Goal: Task Accomplishment & Management: Complete application form

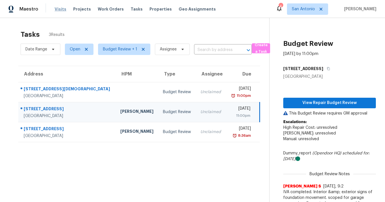
click at [59, 7] on span "Visits" at bounding box center [61, 9] width 12 height 6
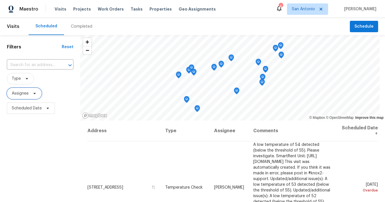
click at [35, 96] on span "Assignee" at bounding box center [24, 93] width 35 height 11
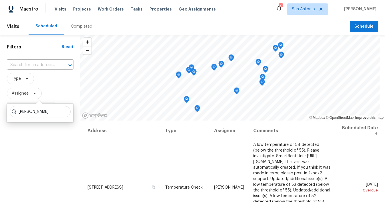
type input "[PERSON_NAME]"
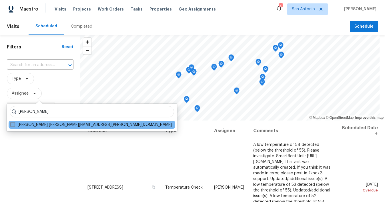
click at [37, 124] on label "[PERSON_NAME] [PERSON_NAME][EMAIL_ADDRESS][PERSON_NAME][DOMAIN_NAME]" at bounding box center [90, 125] width 161 height 6
click at [14, 124] on input "[PERSON_NAME] [PERSON_NAME][EMAIL_ADDRESS][PERSON_NAME][DOMAIN_NAME]" at bounding box center [12, 124] width 4 height 4
checkbox input "true"
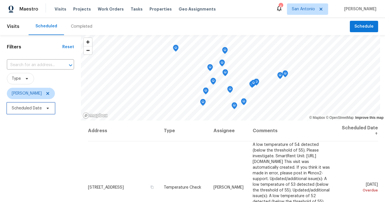
click at [49, 107] on icon at bounding box center [47, 108] width 5 height 5
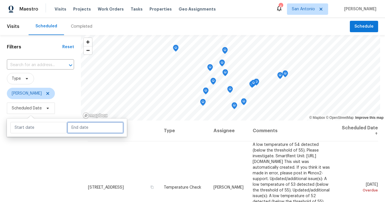
click at [77, 128] on input "text" at bounding box center [95, 127] width 56 height 11
select select "8"
select select "2025"
select select "9"
select select "2025"
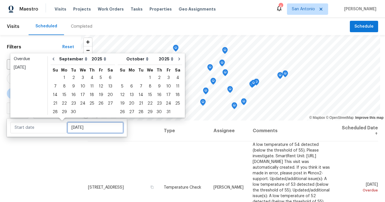
type input "[DATE]"
click at [73, 76] on div "2" at bounding box center [73, 78] width 9 height 8
type input "[DATE]"
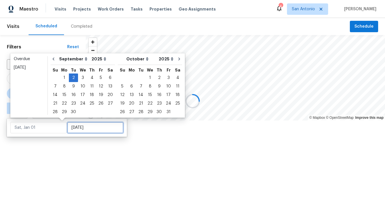
type input "[DATE]"
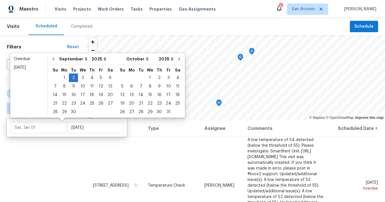
click at [72, 146] on div "Filters Reset ​ Type [PERSON_NAME] ∞ - [DATE]" at bounding box center [43, 159] width 86 height 248
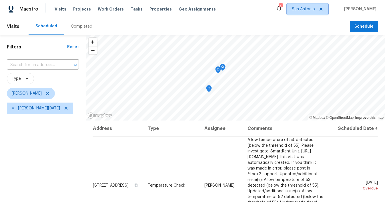
click at [315, 8] on span "San Antonio" at bounding box center [303, 9] width 23 height 6
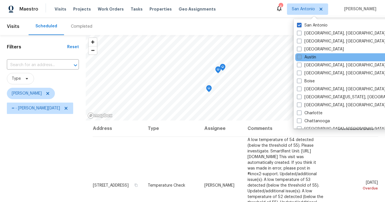
click at [299, 56] on span at bounding box center [299, 57] width 5 height 5
click at [299, 56] on input "Austin" at bounding box center [299, 57] width 4 height 4
checkbox input "true"
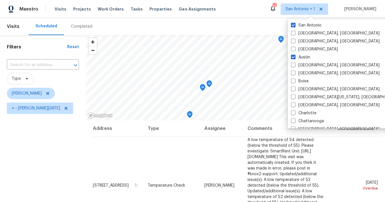
click at [63, 130] on div "Filters Reset ​ Type [PERSON_NAME] ∞ - [DATE]" at bounding box center [43, 159] width 86 height 248
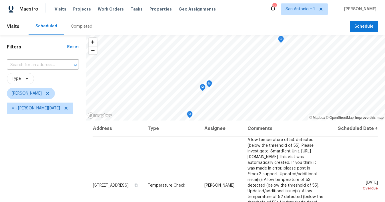
scroll to position [7, 0]
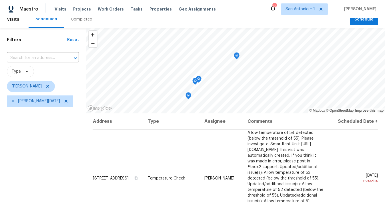
click at [188, 96] on icon "Map marker" at bounding box center [188, 96] width 1 height 1
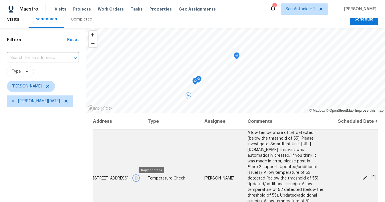
click at [137, 180] on icon "button" at bounding box center [135, 178] width 3 height 3
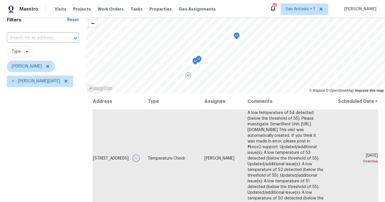
scroll to position [27, 0]
click at [196, 49] on icon "Map marker" at bounding box center [197, 47] width 2 height 1
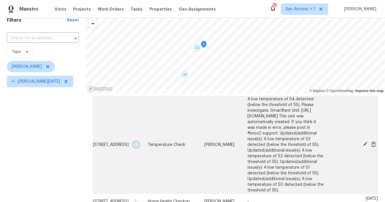
scroll to position [80, 0]
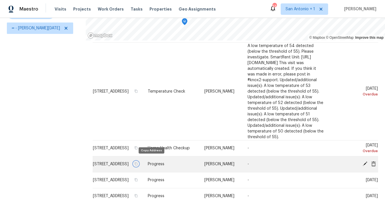
click at [138, 162] on icon "button" at bounding box center [135, 163] width 3 height 3
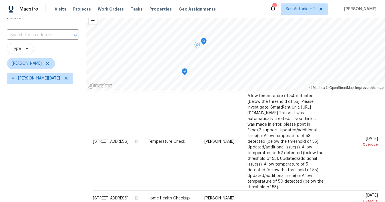
scroll to position [28, 0]
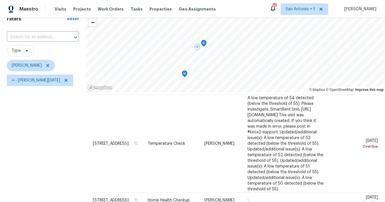
click at [202, 42] on icon "Map marker" at bounding box center [203, 42] width 3 height 1
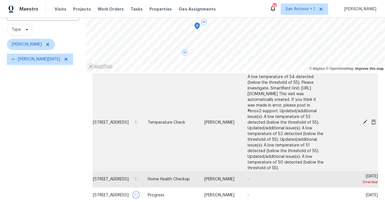
scroll to position [50, 0]
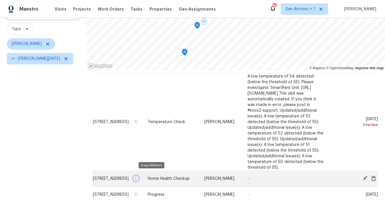
click at [138, 177] on icon "button" at bounding box center [135, 178] width 3 height 3
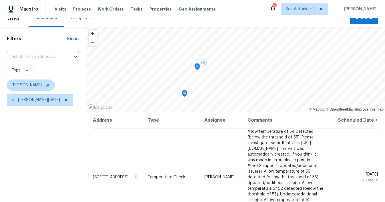
scroll to position [0, 0]
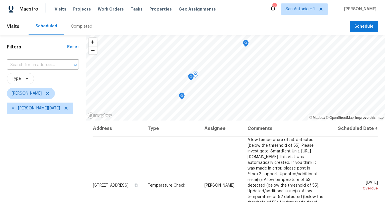
click at [245, 43] on icon "Map marker" at bounding box center [245, 43] width 1 height 1
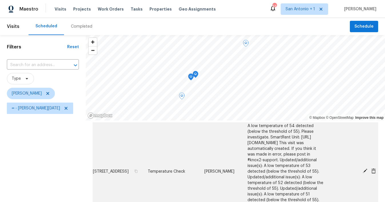
scroll to position [80, 0]
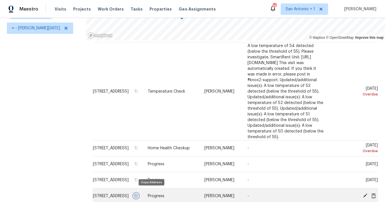
click at [138, 194] on icon "button" at bounding box center [135, 195] width 3 height 3
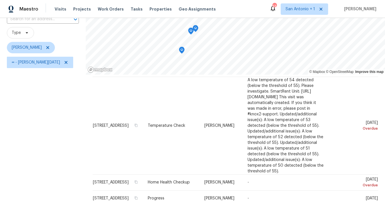
scroll to position [0, 0]
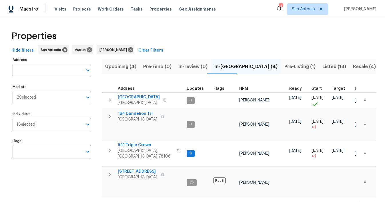
scroll to position [12, 0]
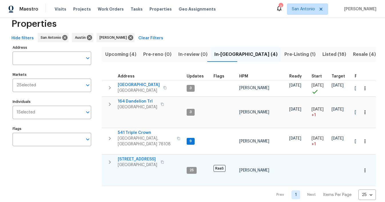
click at [139, 157] on span "526 Radiance Ave" at bounding box center [137, 160] width 39 height 6
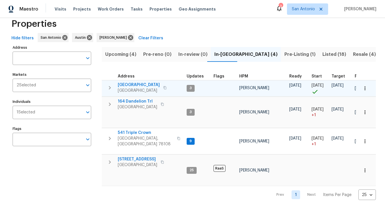
click at [144, 84] on span "124 Blossom Valley Strm" at bounding box center [139, 85] width 42 height 6
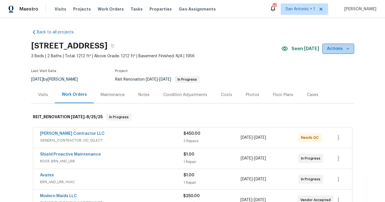
click at [345, 49] on icon "button" at bounding box center [348, 49] width 6 height 6
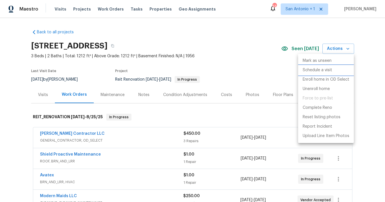
click at [314, 69] on p "Schedule a visit" at bounding box center [316, 70] width 29 height 6
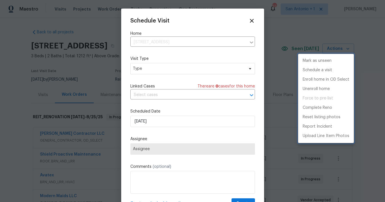
click at [154, 70] on div at bounding box center [192, 101] width 385 height 202
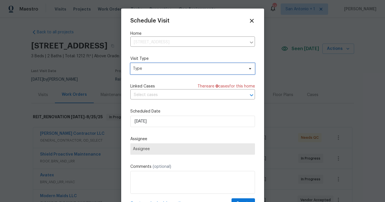
click at [149, 69] on span "Type" at bounding box center [188, 69] width 111 height 6
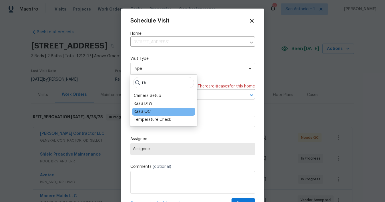
type input "ra"
click at [143, 111] on div "RaaS QC" at bounding box center [142, 112] width 17 height 6
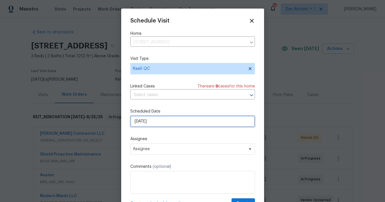
click at [176, 124] on input "9/2/2025" at bounding box center [192, 121] width 124 height 11
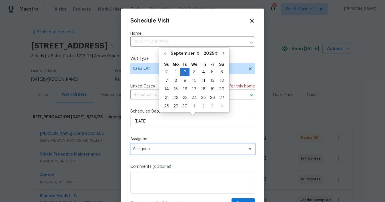
click at [176, 150] on span "Assignee" at bounding box center [189, 149] width 112 height 5
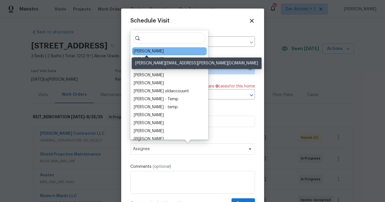
click at [157, 52] on div "[PERSON_NAME]" at bounding box center [149, 52] width 30 height 6
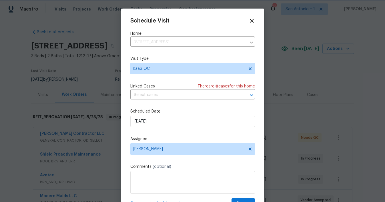
scroll to position [10, 0]
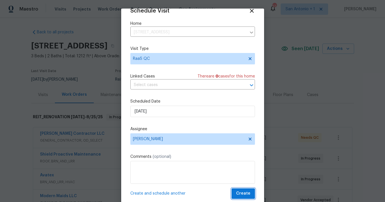
click at [243, 194] on span "Create" at bounding box center [243, 193] width 14 height 7
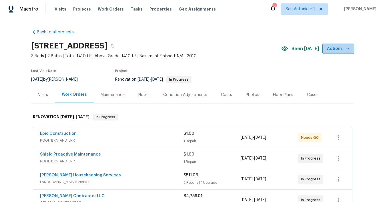
click at [340, 50] on span "Actions" at bounding box center [338, 48] width 23 height 7
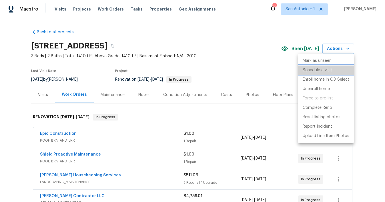
click at [323, 70] on p "Schedule a visit" at bounding box center [316, 70] width 29 height 6
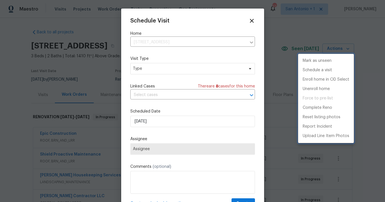
click at [154, 67] on div at bounding box center [192, 101] width 385 height 202
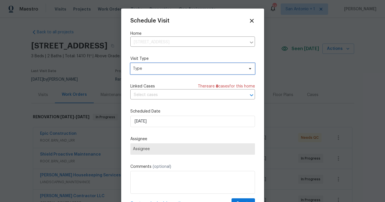
click at [154, 67] on span "Type" at bounding box center [188, 69] width 111 height 6
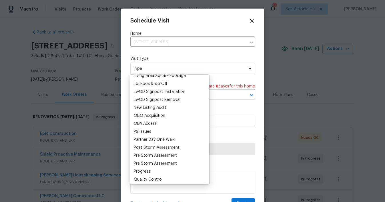
scroll to position [322, 0]
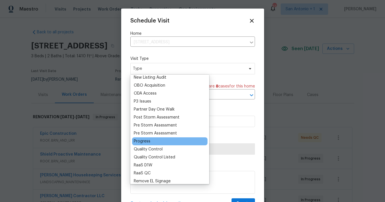
click at [152, 144] on div "Progress" at bounding box center [169, 142] width 75 height 8
click at [146, 142] on div "Progress" at bounding box center [142, 142] width 17 height 6
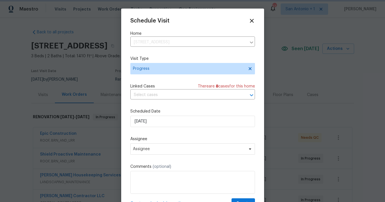
scroll to position [10, 0]
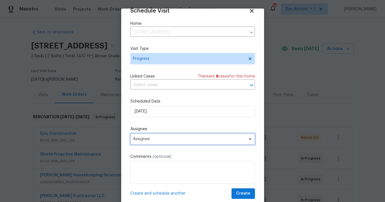
click at [224, 140] on span "Assignee" at bounding box center [189, 139] width 112 height 5
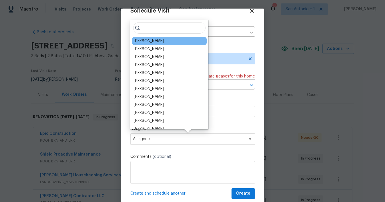
click at [158, 41] on div "[PERSON_NAME]" at bounding box center [149, 41] width 30 height 6
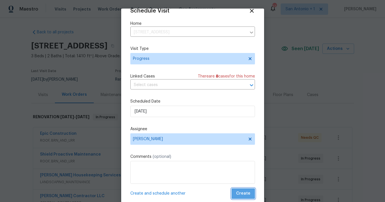
click at [247, 198] on button "Create" at bounding box center [242, 194] width 23 height 11
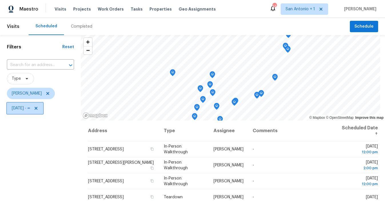
click at [38, 110] on icon at bounding box center [36, 108] width 5 height 5
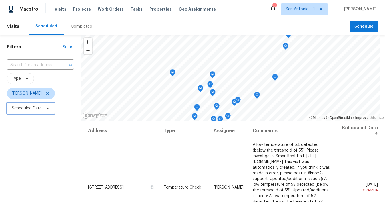
click at [48, 109] on icon at bounding box center [48, 108] width 2 height 1
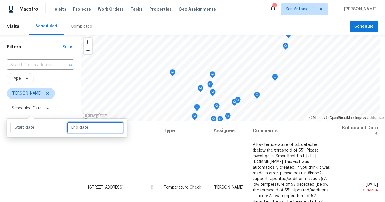
click at [73, 126] on input "text" at bounding box center [95, 127] width 56 height 11
select select "8"
select select "2025"
select select "9"
select select "2025"
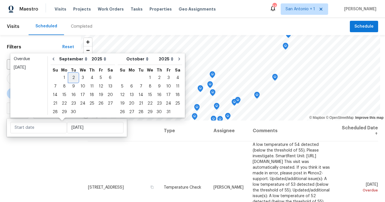
click at [73, 78] on div "2" at bounding box center [73, 78] width 9 height 8
type input "[DATE]"
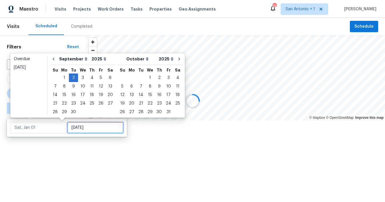
type input "[DATE]"
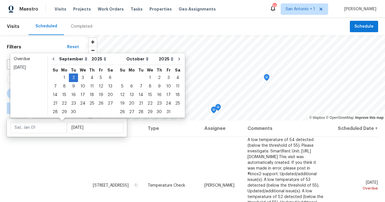
click at [65, 150] on div "Filters Reset ​ Type [PERSON_NAME] ∞ - [DATE]" at bounding box center [43, 159] width 86 height 248
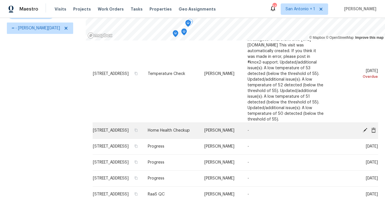
scroll to position [46, 0]
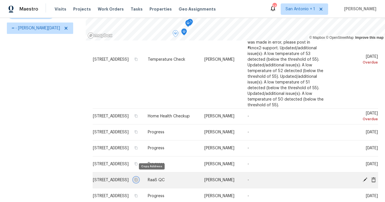
click at [138, 178] on icon "button" at bounding box center [135, 179] width 3 height 3
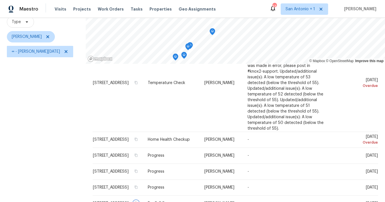
scroll to position [57, 0]
click at [195, 32] on icon "Map marker" at bounding box center [197, 30] width 5 height 7
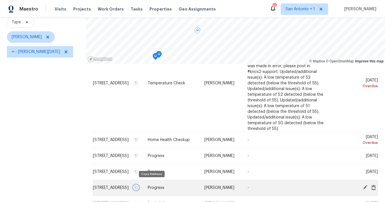
click at [138, 186] on icon "button" at bounding box center [135, 187] width 3 height 3
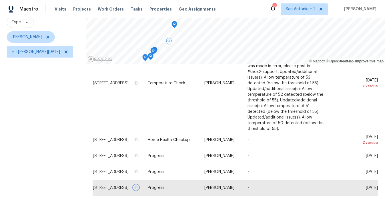
click at [174, 24] on icon "Map marker" at bounding box center [174, 24] width 1 height 1
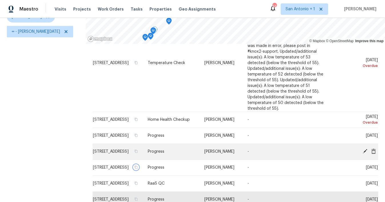
scroll to position [80, 0]
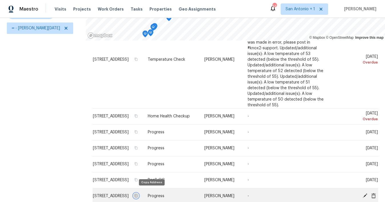
click at [137, 195] on icon "button" at bounding box center [135, 196] width 3 height 3
